Goal: Find specific page/section: Find specific page/section

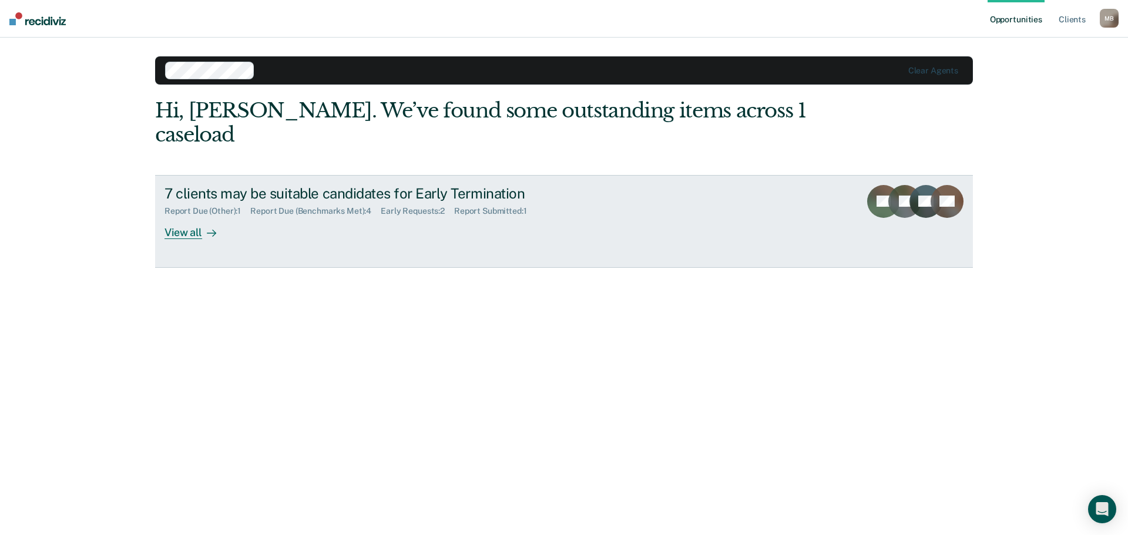
click at [201, 216] on div "View all" at bounding box center [197, 227] width 66 height 23
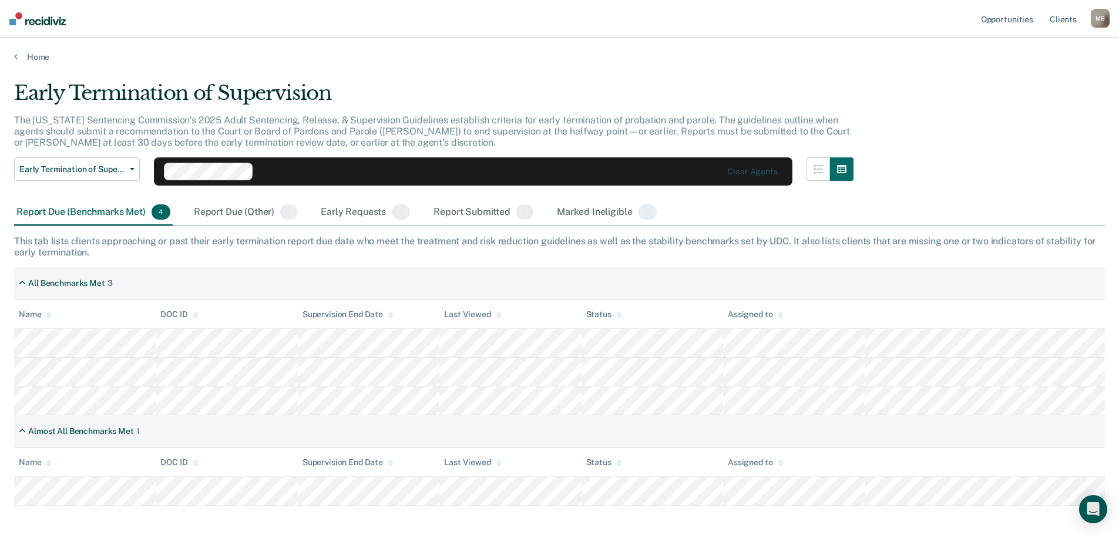
scroll to position [55, 0]
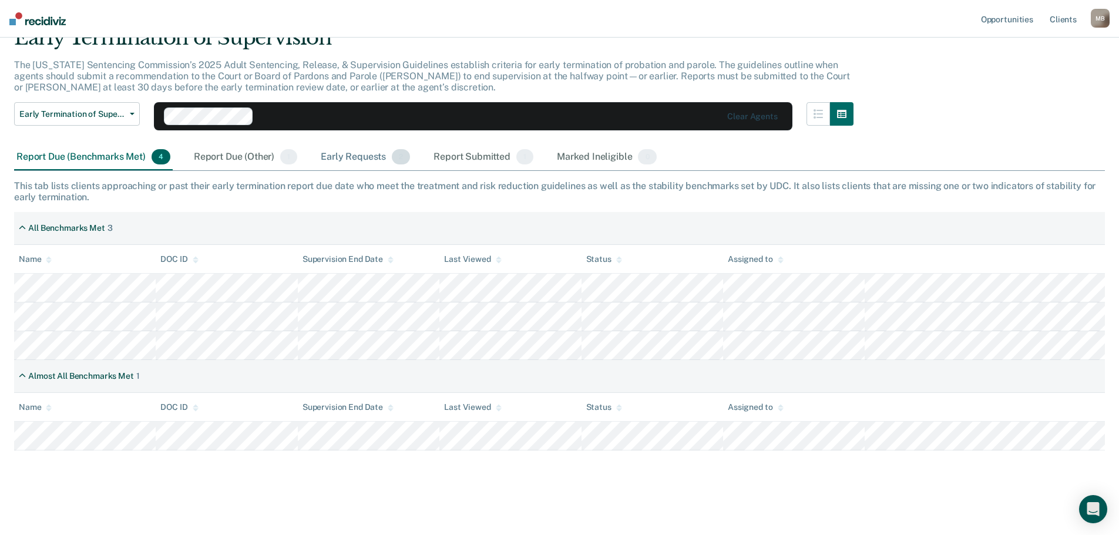
click at [374, 158] on div "Early Requests 2" at bounding box center [365, 157] width 94 height 26
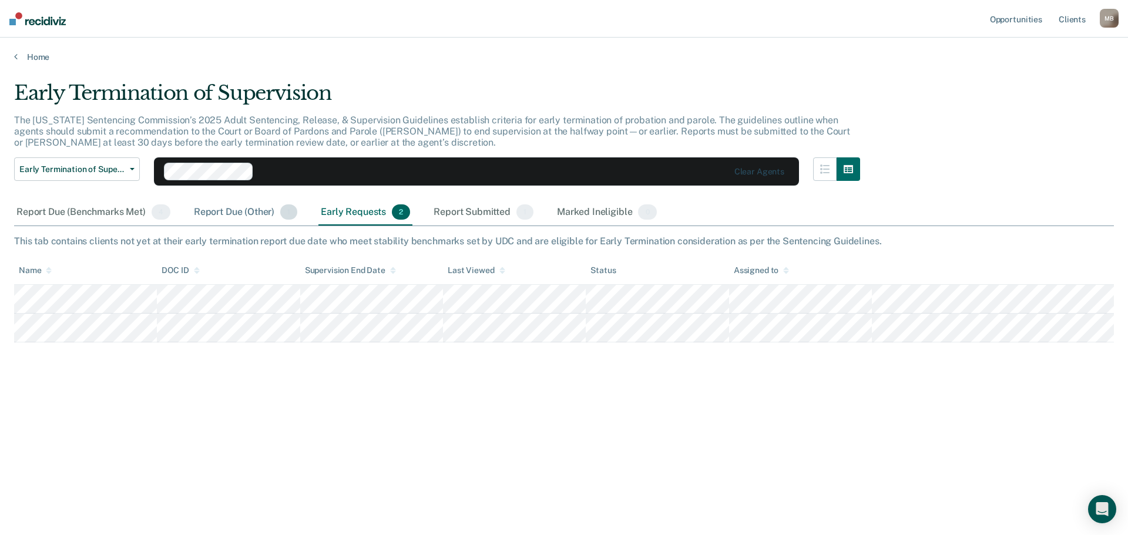
click at [247, 207] on div "Report Due (Other) 1" at bounding box center [245, 213] width 108 height 26
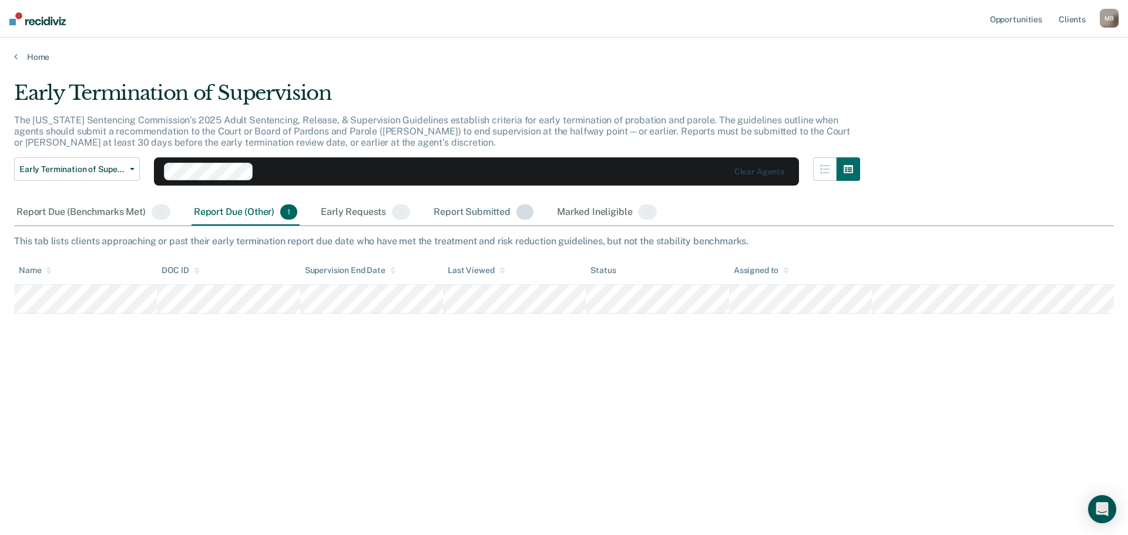
click at [469, 207] on div "Report Submitted 1" at bounding box center [483, 213] width 105 height 26
click at [97, 215] on div "Report Due (Benchmarks Met) 4" at bounding box center [93, 213] width 159 height 26
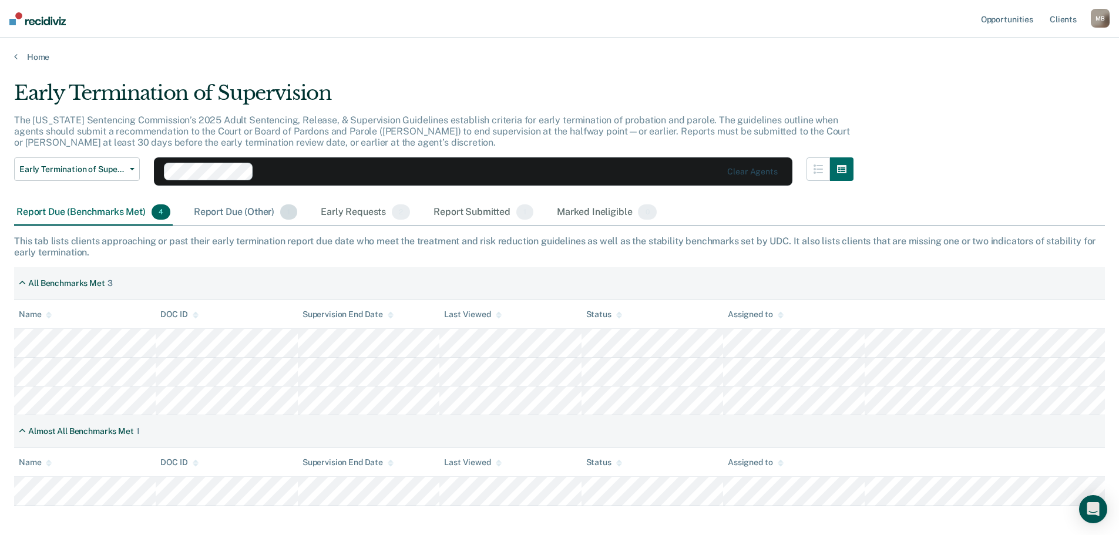
click at [230, 213] on div "Report Due (Other) 1" at bounding box center [245, 213] width 108 height 26
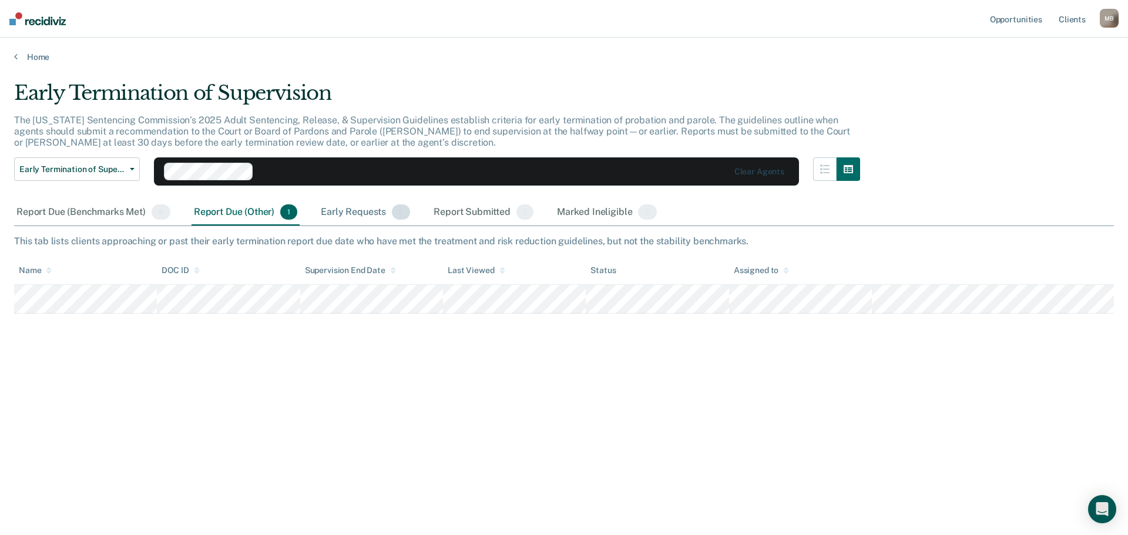
click at [361, 215] on div "Early Requests 2" at bounding box center [365, 213] width 94 height 26
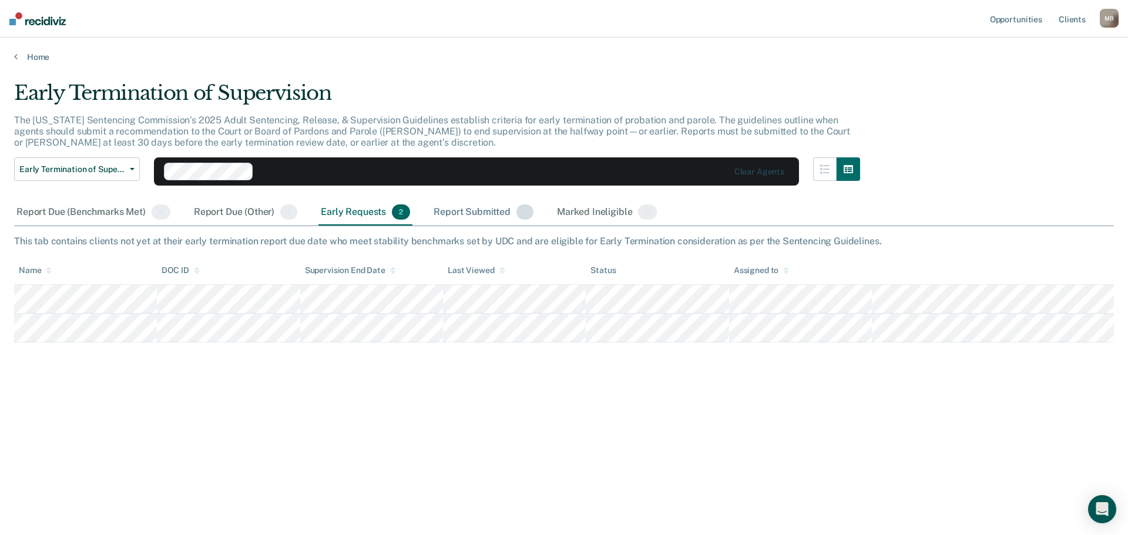
click at [481, 213] on div "Report Submitted 1" at bounding box center [483, 213] width 105 height 26
